Goal: Task Accomplishment & Management: Use online tool/utility

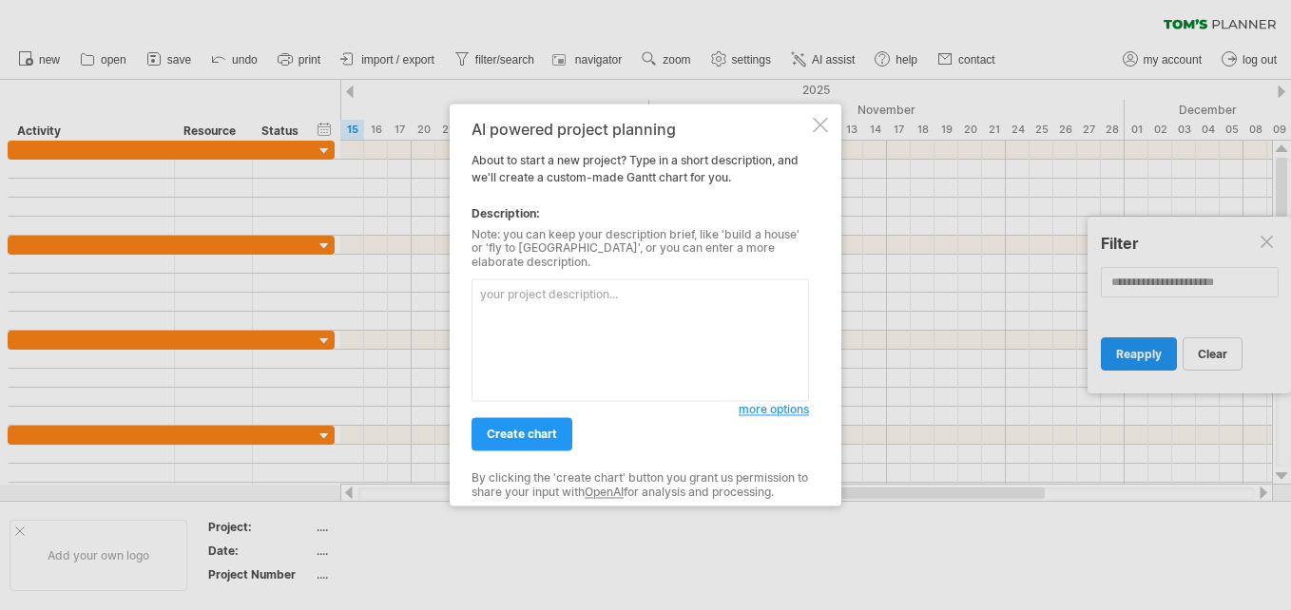
click at [826, 130] on div at bounding box center [820, 124] width 15 height 15
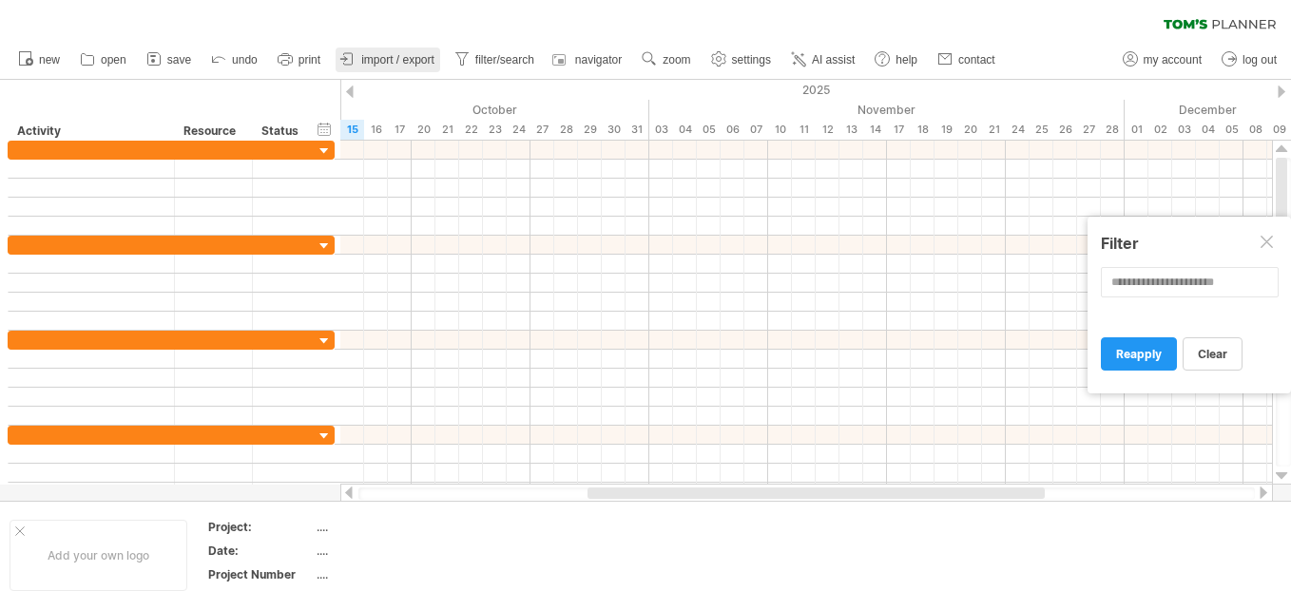
click at [400, 58] on span "import / export" at bounding box center [397, 59] width 73 height 13
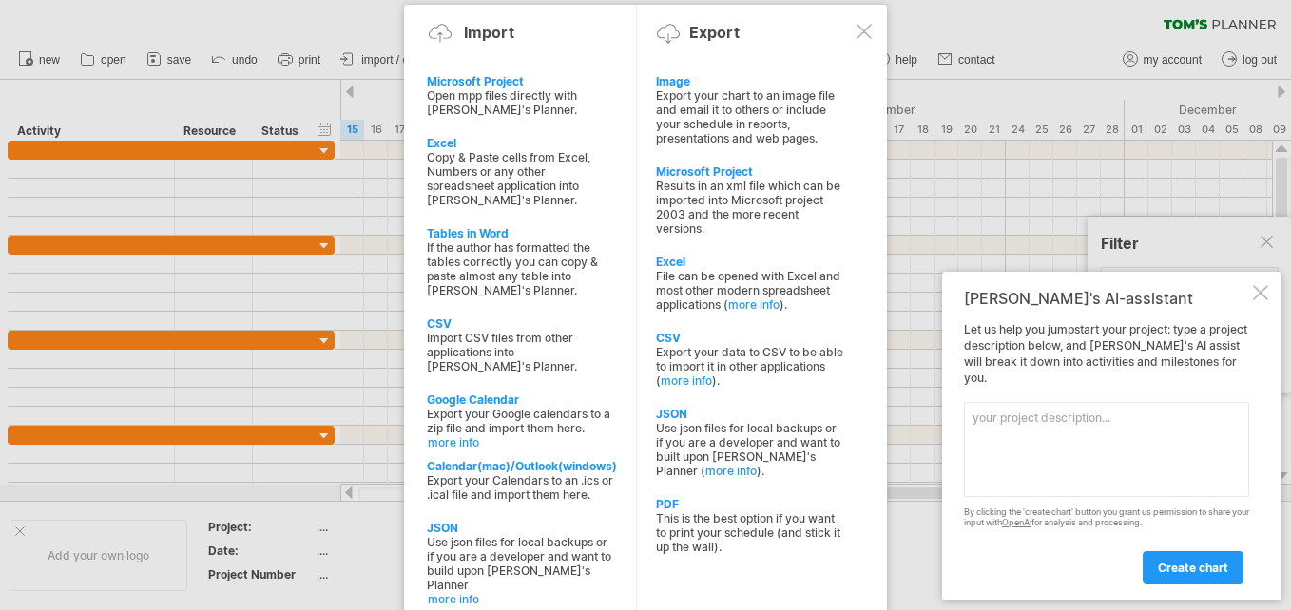
click at [861, 29] on div at bounding box center [864, 31] width 15 height 15
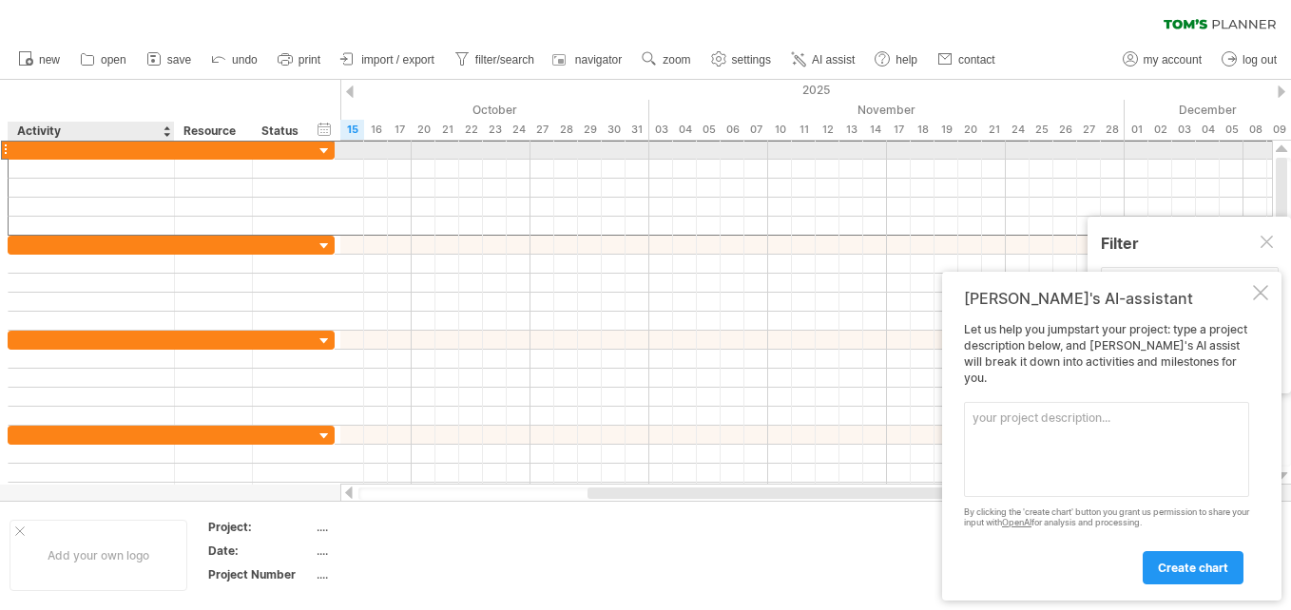
click at [54, 152] on div at bounding box center [91, 150] width 146 height 18
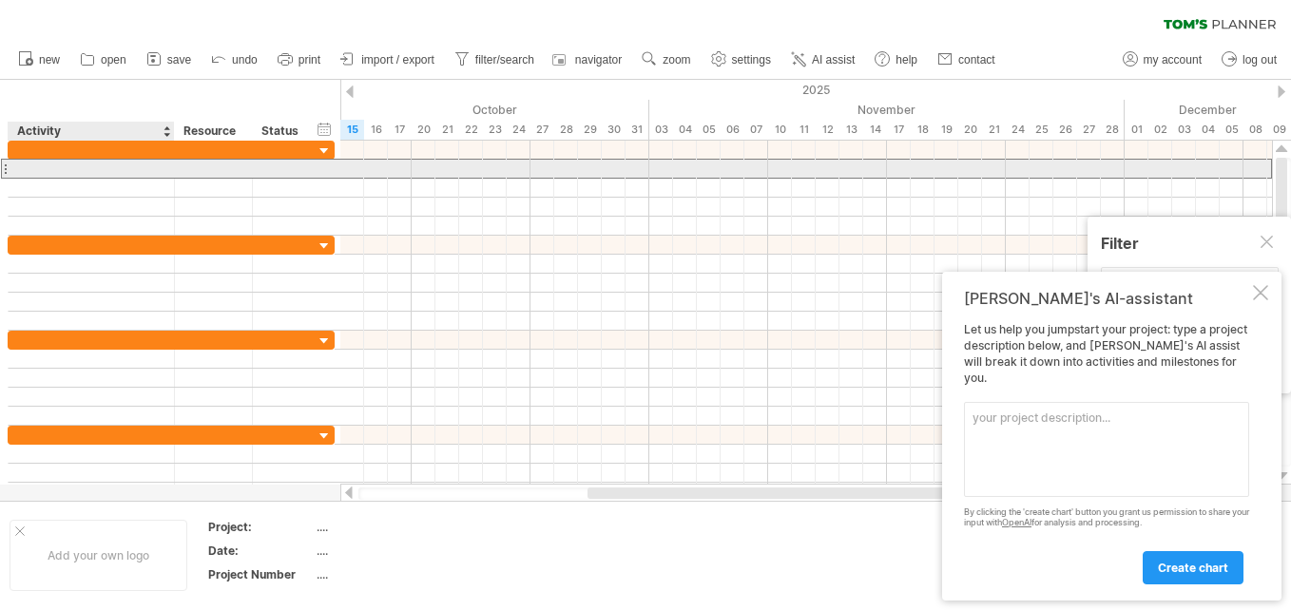
click at [42, 168] on div at bounding box center [91, 169] width 146 height 18
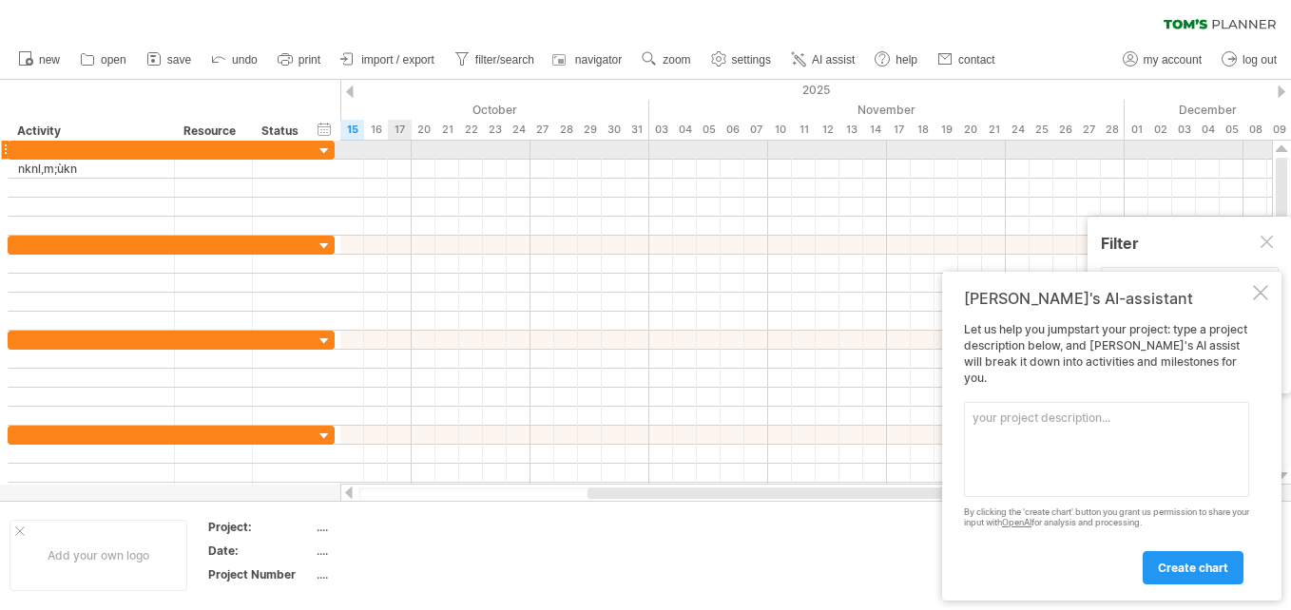
drag, startPoint x: 351, startPoint y: 147, endPoint x: 396, endPoint y: 147, distance: 45.6
click at [396, 147] on div at bounding box center [806, 150] width 932 height 19
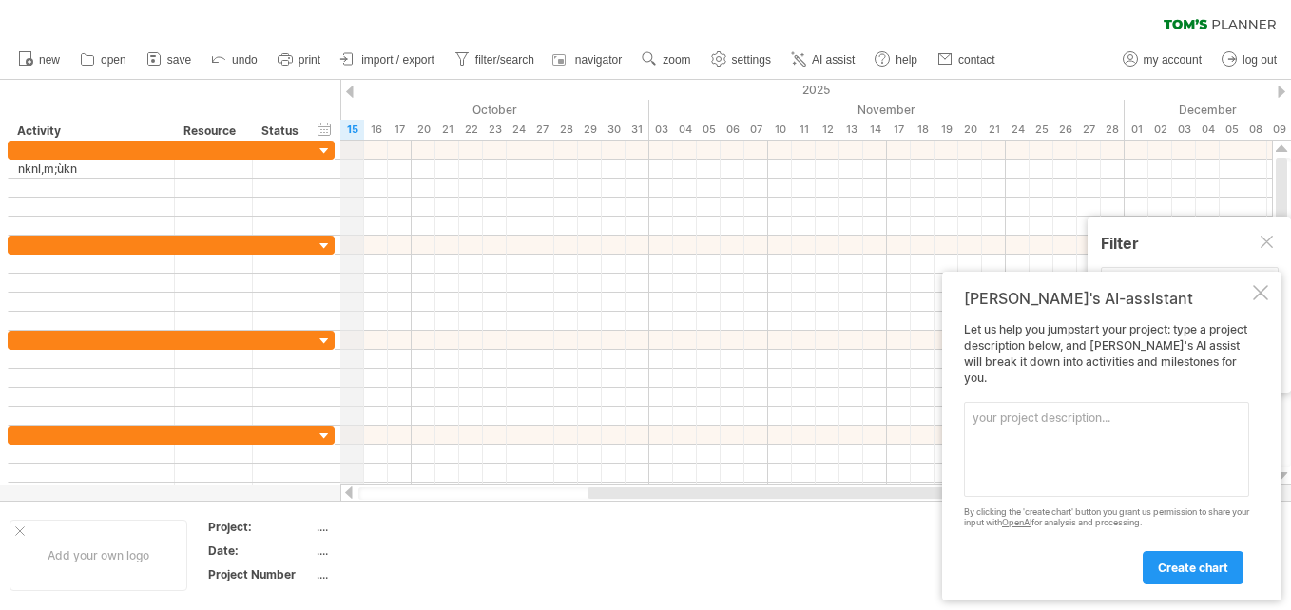
click at [360, 114] on div "October" at bounding box center [376, 110] width 547 height 20
click at [59, 66] on span "new" at bounding box center [49, 59] width 21 height 13
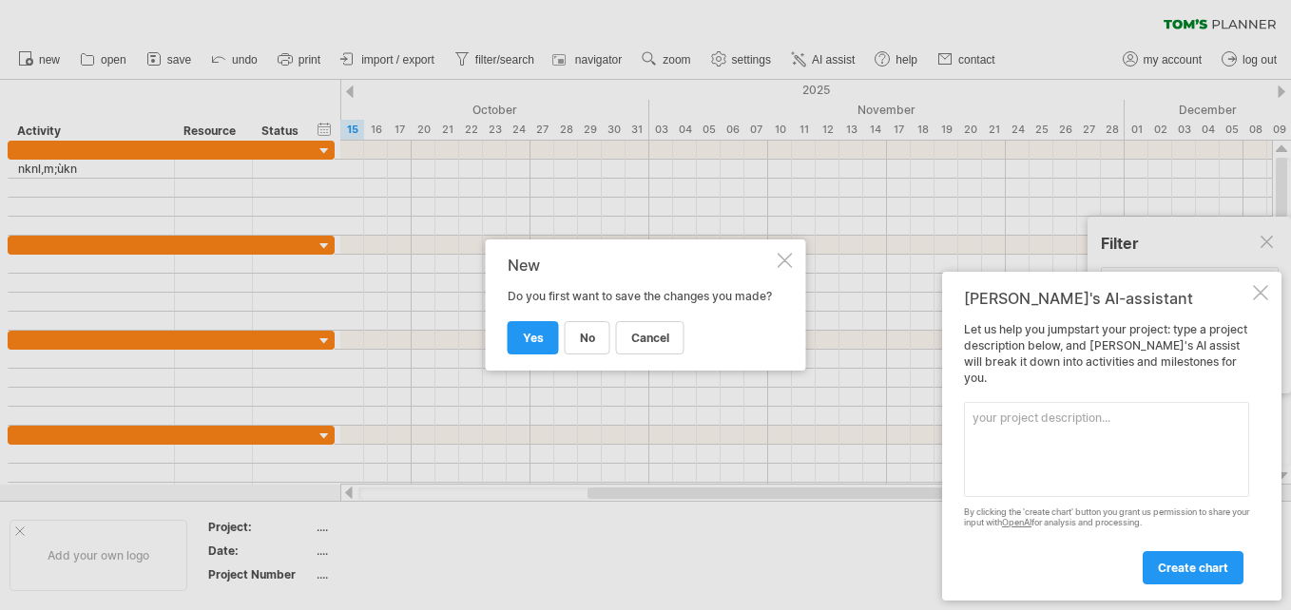
click at [791, 253] on div at bounding box center [785, 260] width 15 height 15
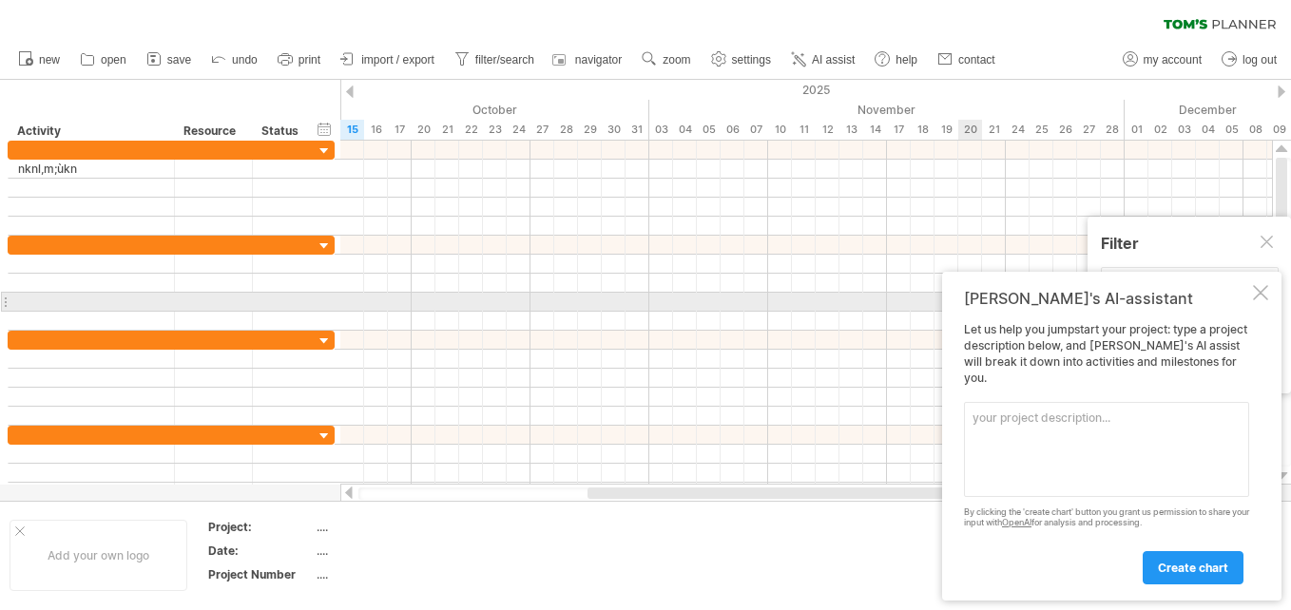
click at [1266, 300] on div at bounding box center [1260, 292] width 15 height 15
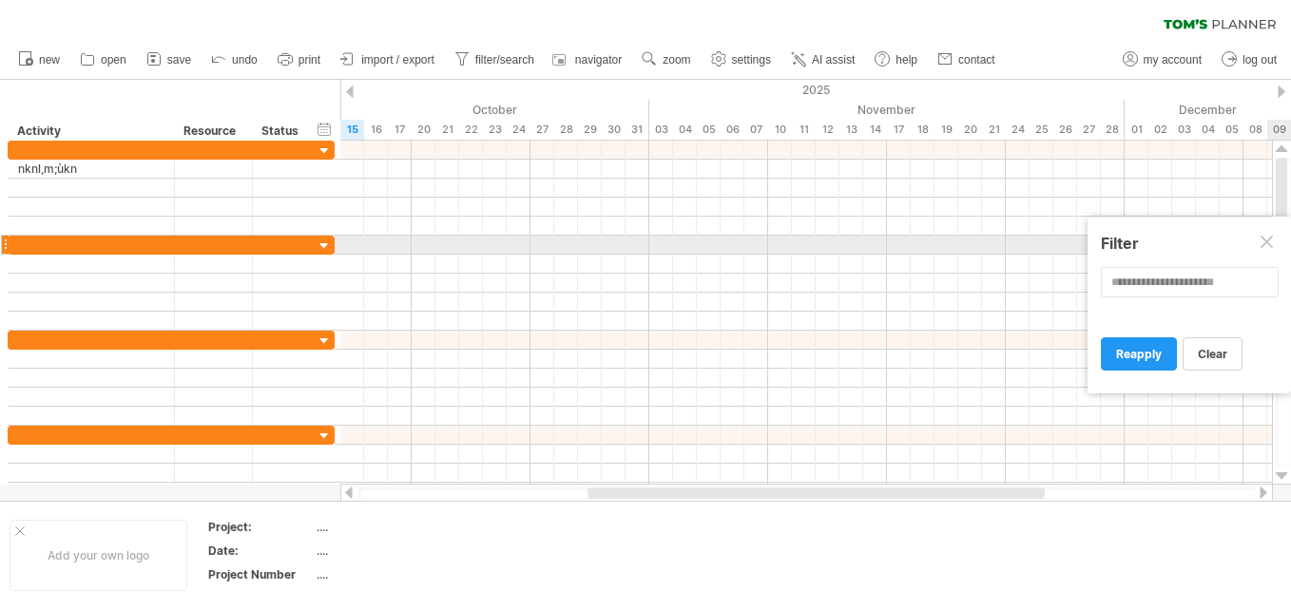
click at [1271, 238] on div at bounding box center [1268, 243] width 15 height 15
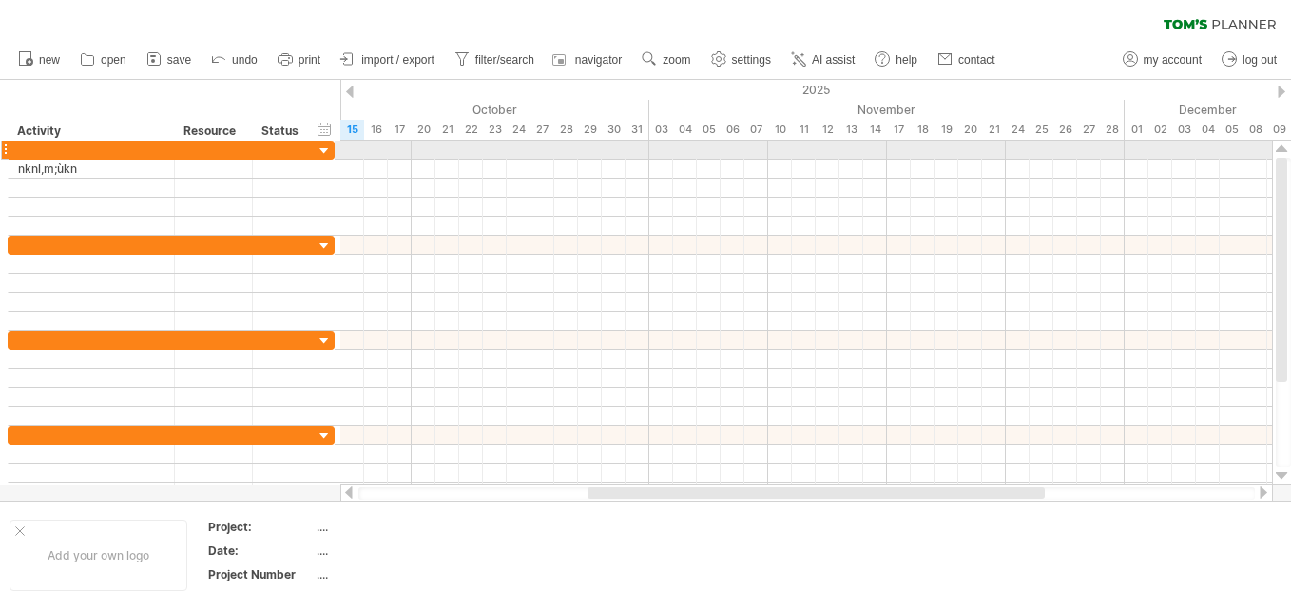
click at [323, 153] on div at bounding box center [325, 152] width 18 height 18
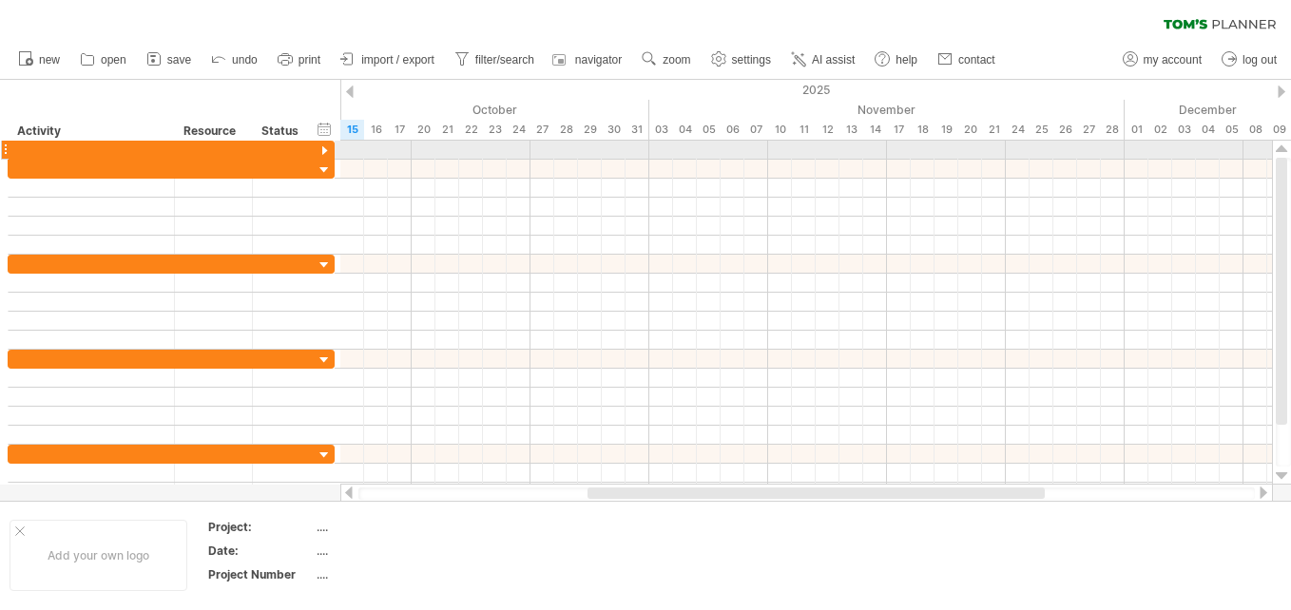
click at [323, 153] on div at bounding box center [325, 152] width 18 height 18
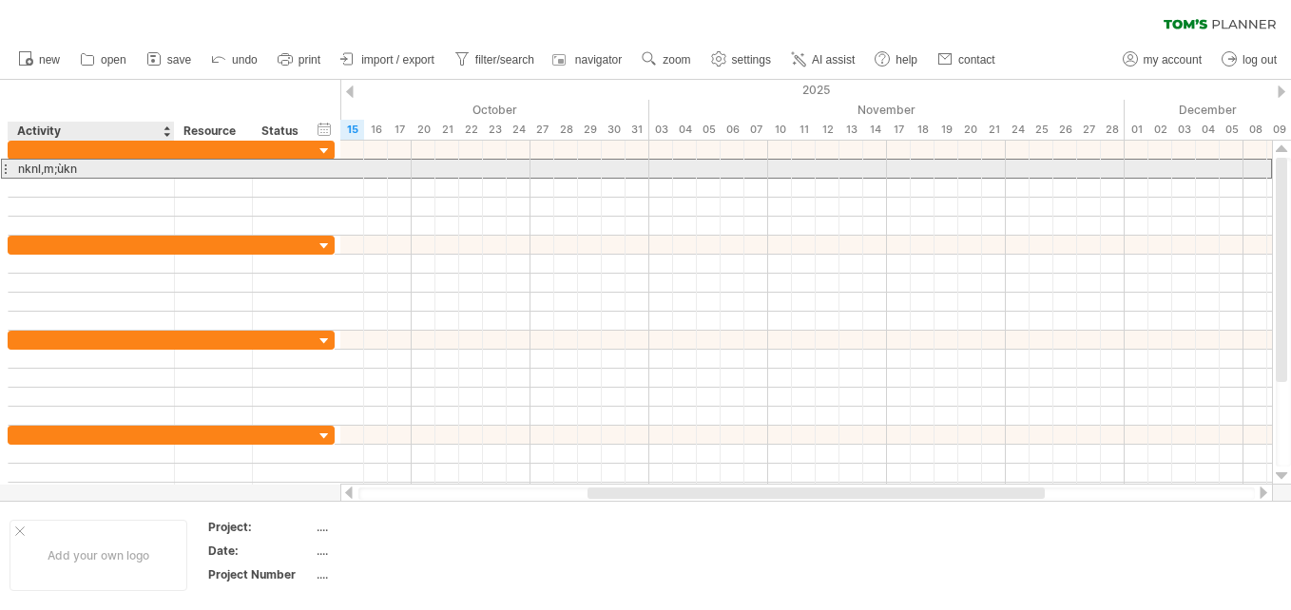
click at [146, 168] on div "nknl,m;ùkn" at bounding box center [91, 169] width 146 height 18
click at [146, 168] on input "**********" at bounding box center [91, 169] width 146 height 18
type input "*"
